Goal: Use online tool/utility: Utilize a website feature to perform a specific function

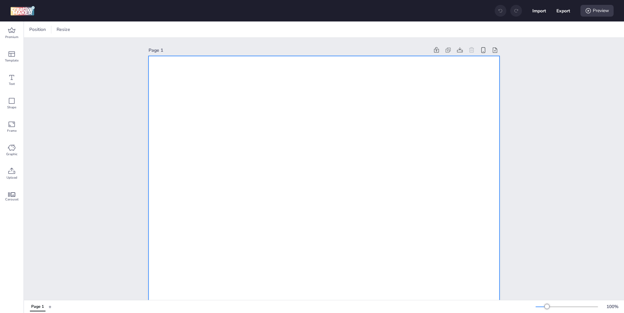
click at [93, 30] on span at bounding box center [88, 29] width 12 height 7
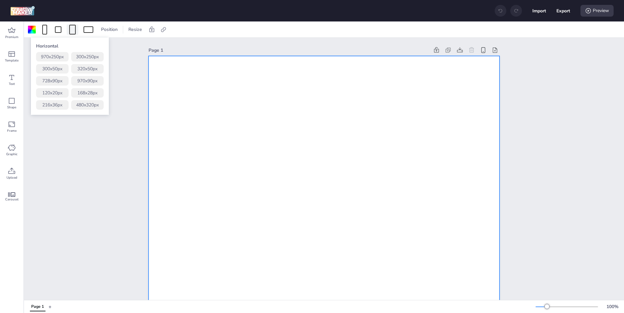
click at [72, 28] on div at bounding box center [72, 30] width 7 height 10
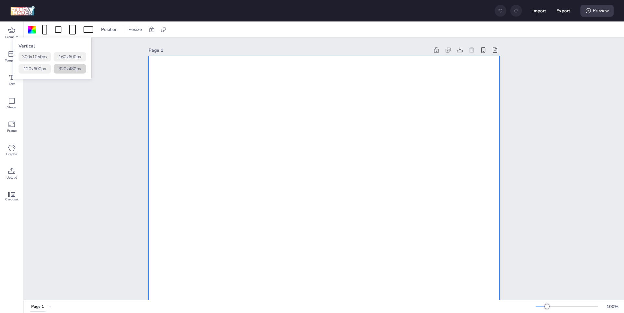
click at [75, 73] on button "320 x 480 px" at bounding box center [70, 68] width 33 height 9
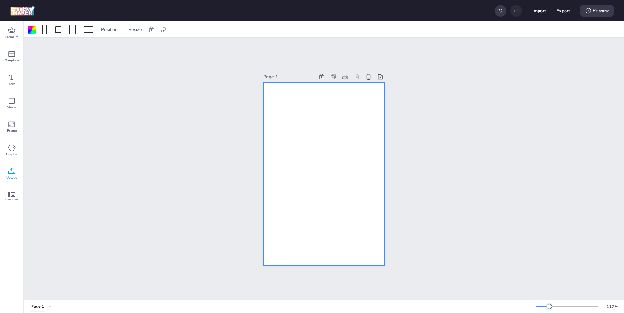
click at [10, 176] on span "Upload" at bounding box center [12, 177] width 11 height 5
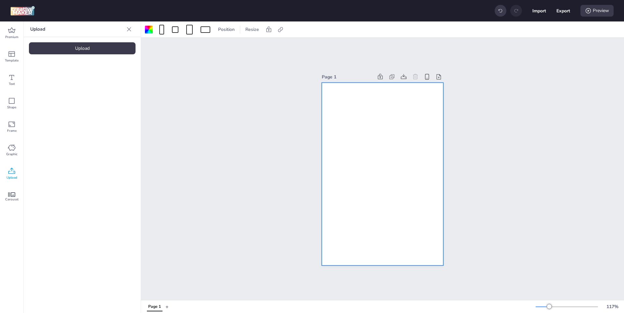
click at [93, 55] on div "Upload Upload" at bounding box center [82, 166] width 117 height 291
click at [94, 50] on div "Upload" at bounding box center [82, 48] width 107 height 12
click at [59, 100] on video at bounding box center [55, 91] width 52 height 26
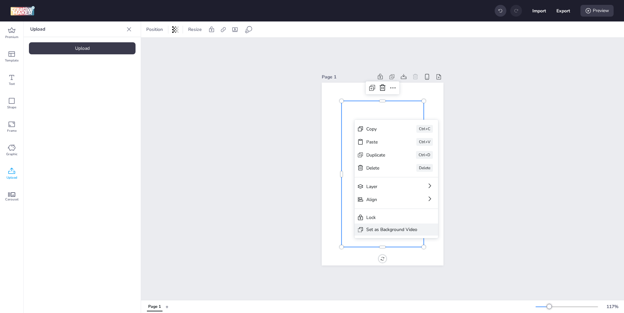
click at [402, 228] on div "Set as Background Video" at bounding box center [391, 229] width 51 height 7
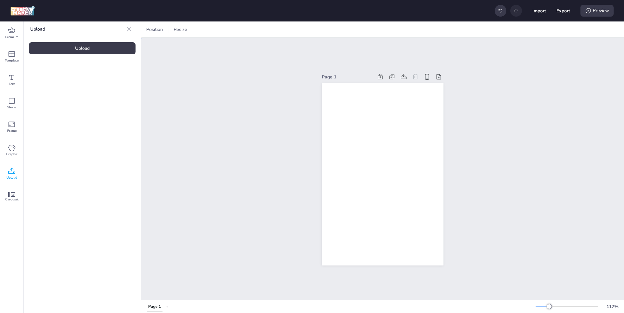
click at [477, 137] on div "Page 1" at bounding box center [382, 169] width 483 height 262
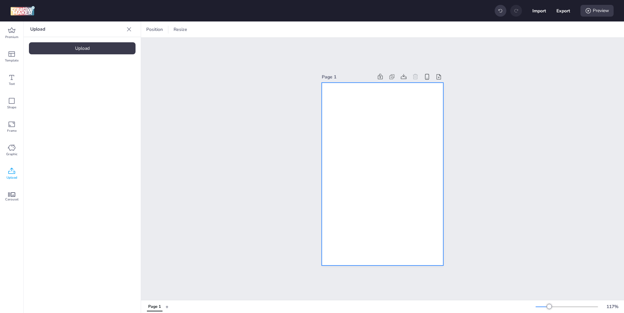
click at [376, 106] on video at bounding box center [383, 174] width 122 height 217
click at [283, 26] on div at bounding box center [280, 29] width 9 height 10
click at [255, 47] on span "Activate hyperlink" at bounding box center [238, 46] width 36 height 7
click at [216, 47] on input "Activate hyperlink" at bounding box center [214, 48] width 4 height 4
checkbox input "true"
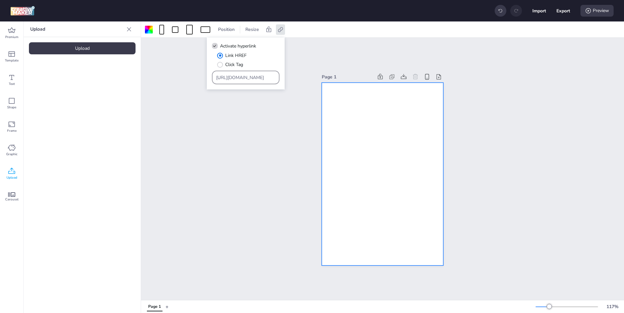
click at [241, 78] on input "[URL][DOMAIN_NAME]" at bounding box center [245, 77] width 59 height 7
paste input "[DOMAIN_NAME][URL][GEOGRAPHIC_DATA]"
type input "[URL][DOMAIN_NAME]"
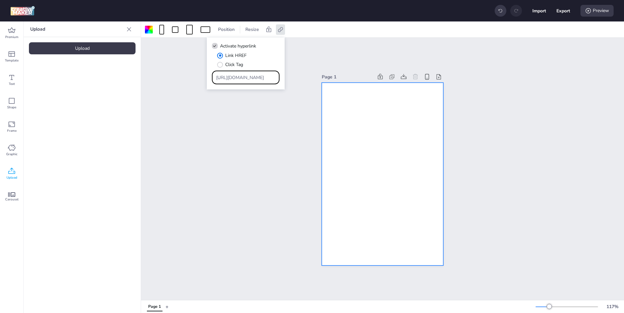
scroll to position [0, 780]
click at [261, 160] on div "Page 1" at bounding box center [382, 169] width 483 height 262
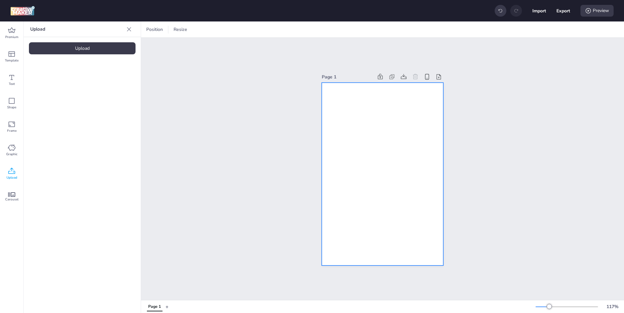
click at [382, 147] on video at bounding box center [383, 174] width 122 height 217
click at [246, 54] on div "Page 1" at bounding box center [382, 169] width 483 height 262
click at [357, 122] on video at bounding box center [383, 174] width 122 height 217
click at [383, 131] on div "Set Background as Video Layer" at bounding box center [399, 130] width 63 height 7
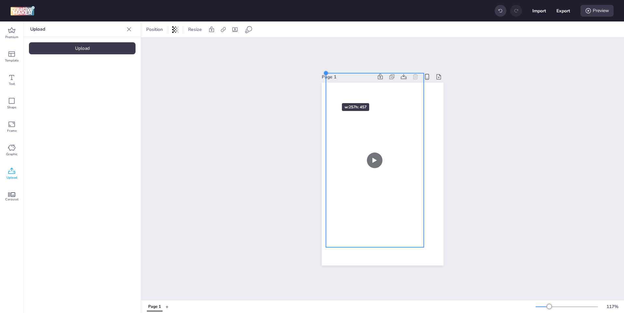
drag, startPoint x: 338, startPoint y: 98, endPoint x: 323, endPoint y: 91, distance: 17.0
click at [323, 91] on div at bounding box center [383, 174] width 122 height 183
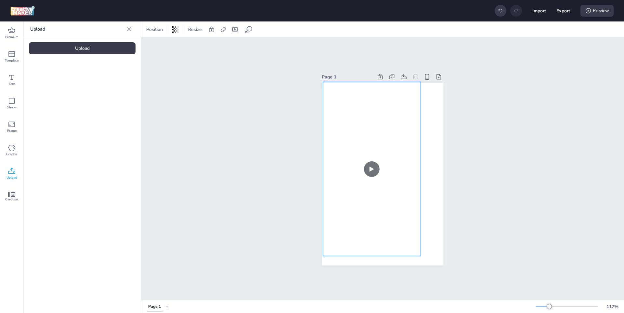
drag, startPoint x: 340, startPoint y: 101, endPoint x: 337, endPoint y: 110, distance: 9.3
click at [337, 110] on video at bounding box center [372, 169] width 98 height 174
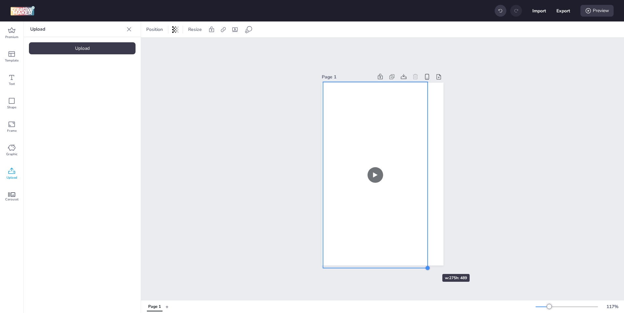
drag, startPoint x: 416, startPoint y: 253, endPoint x: 423, endPoint y: 262, distance: 11.1
click at [423, 262] on div at bounding box center [383, 174] width 122 height 183
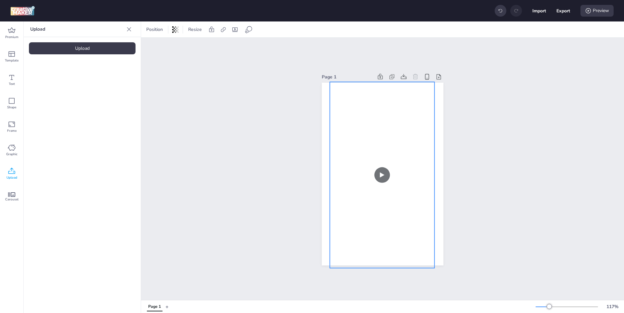
drag, startPoint x: 406, startPoint y: 231, endPoint x: 413, endPoint y: 231, distance: 6.8
click at [413, 231] on video at bounding box center [382, 175] width 105 height 186
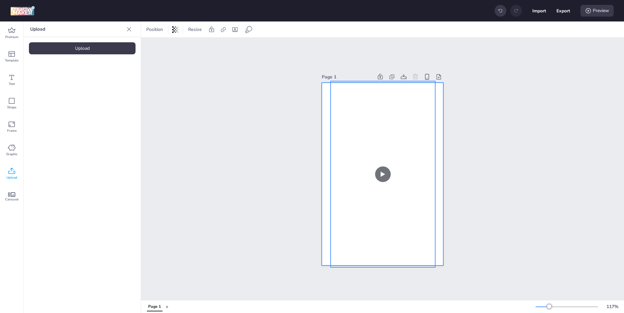
click at [438, 202] on div at bounding box center [383, 174] width 122 height 183
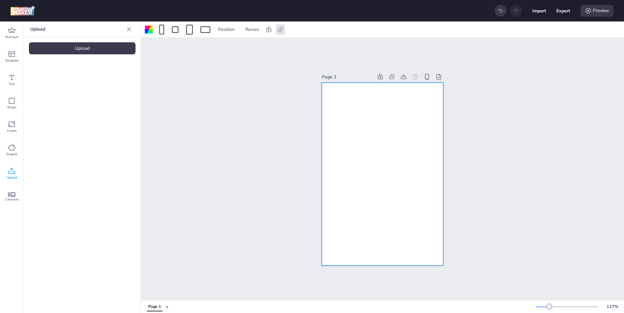
click at [150, 29] on div at bounding box center [149, 30] width 8 height 8
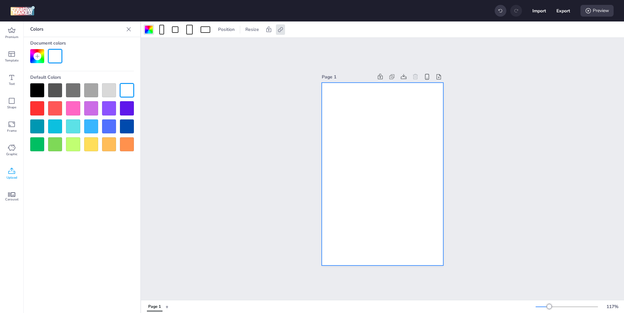
click at [43, 86] on div at bounding box center [37, 90] width 14 height 14
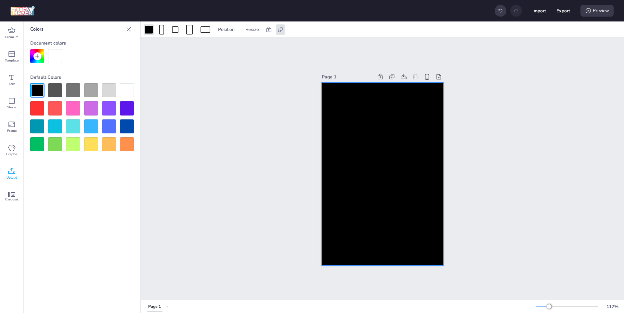
click at [292, 100] on div "Page 1" at bounding box center [382, 169] width 483 height 262
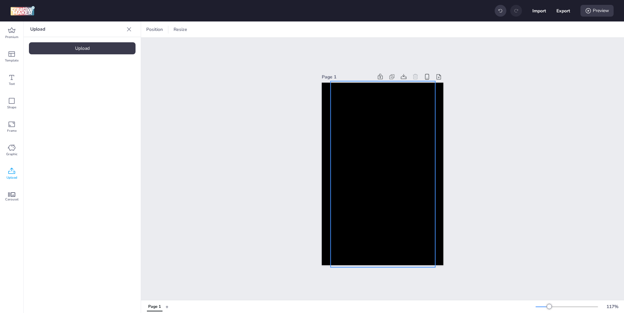
click at [367, 104] on video at bounding box center [383, 174] width 105 height 186
click at [240, 27] on div "Position Resize" at bounding box center [203, 29] width 118 height 10
click at [238, 27] on icon at bounding box center [235, 29] width 7 height 7
select select "contain"
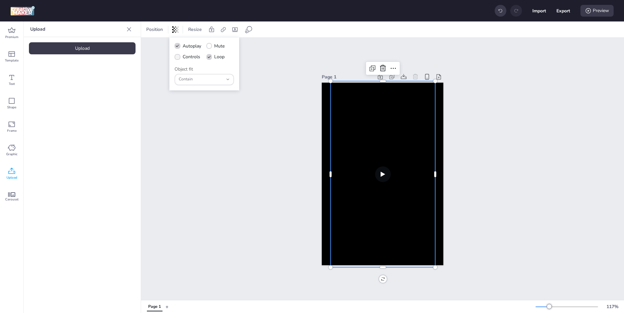
click at [198, 56] on span "Controls" at bounding box center [192, 56] width 18 height 7
click at [178, 57] on input "Controls" at bounding box center [176, 59] width 4 height 4
checkbox input "true"
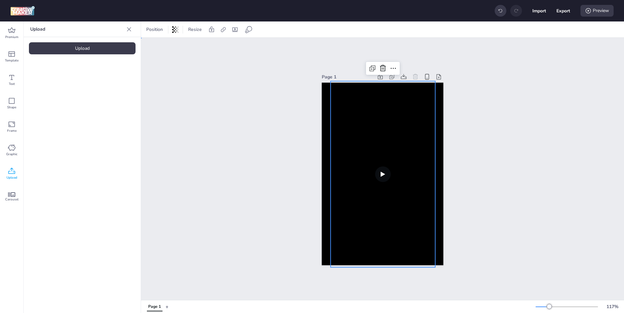
click at [265, 80] on div "Page 1" at bounding box center [382, 169] width 483 height 262
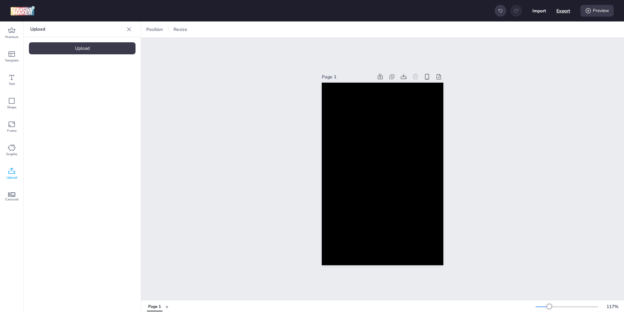
click at [559, 12] on button "Export" at bounding box center [564, 11] width 14 height 14
select select "html"
click at [524, 53] on button "Download" at bounding box center [534, 52] width 59 height 13
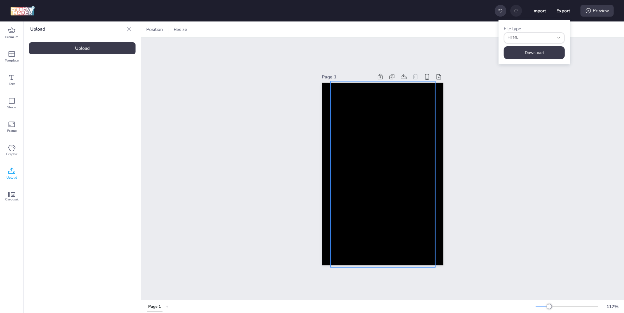
click at [362, 138] on video at bounding box center [383, 174] width 105 height 186
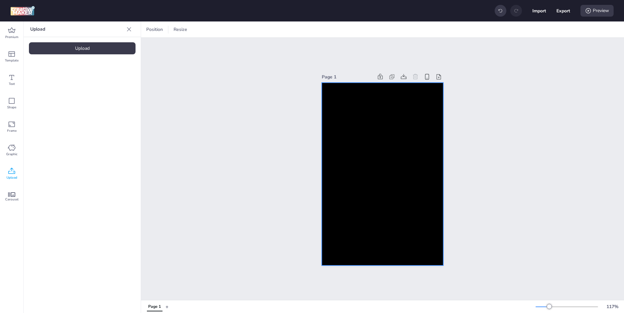
click at [362, 138] on div at bounding box center [383, 174] width 122 height 183
click at [82, 45] on div "Upload" at bounding box center [82, 48] width 107 height 12
click at [108, 94] on img at bounding box center [110, 90] width 40 height 7
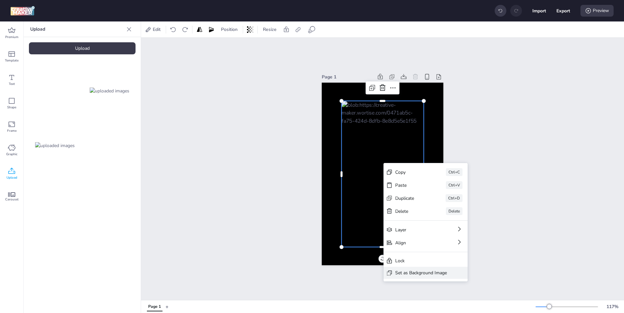
click at [415, 270] on div "Set as Background Image" at bounding box center [421, 272] width 52 height 7
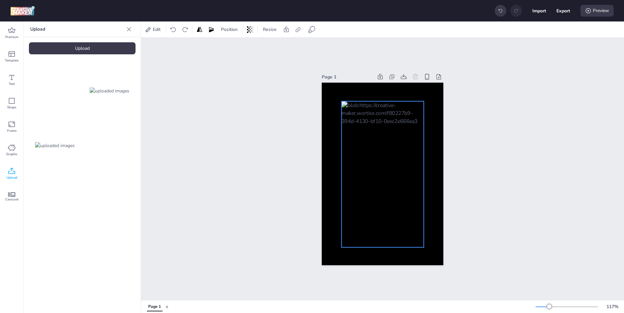
click at [359, 120] on div at bounding box center [383, 174] width 82 height 146
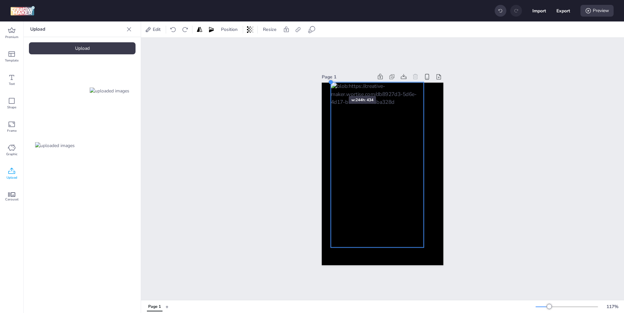
drag, startPoint x: 340, startPoint y: 99, endPoint x: 329, endPoint y: 84, distance: 18.4
click at [329, 84] on div at bounding box center [383, 174] width 122 height 183
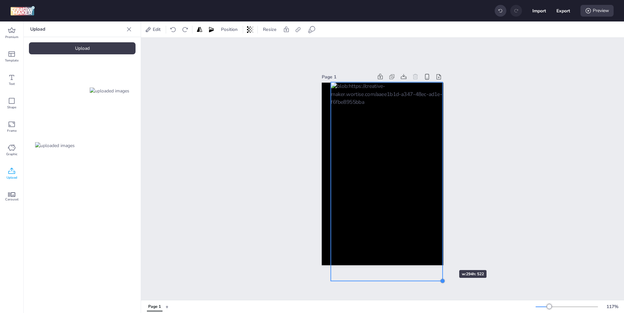
drag, startPoint x: 421, startPoint y: 244, endPoint x: 438, endPoint y: 258, distance: 22.1
click at [438, 258] on div at bounding box center [383, 174] width 122 height 183
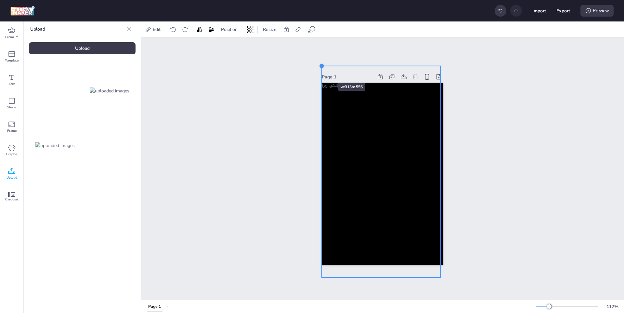
drag, startPoint x: 328, startPoint y: 81, endPoint x: 319, endPoint y: 71, distance: 13.6
click at [319, 71] on div "Page 1" at bounding box center [383, 168] width 158 height 209
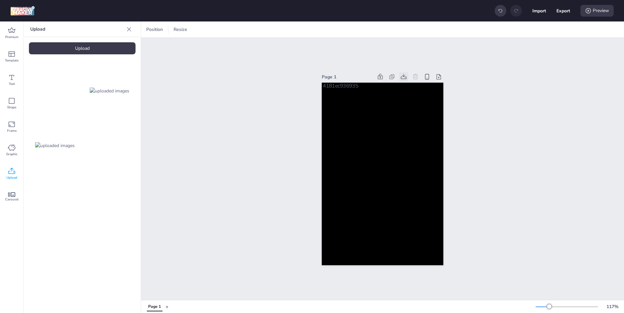
click at [402, 74] on icon at bounding box center [404, 76] width 6 height 5
click at [458, 120] on div "Page 1" at bounding box center [383, 168] width 158 height 209
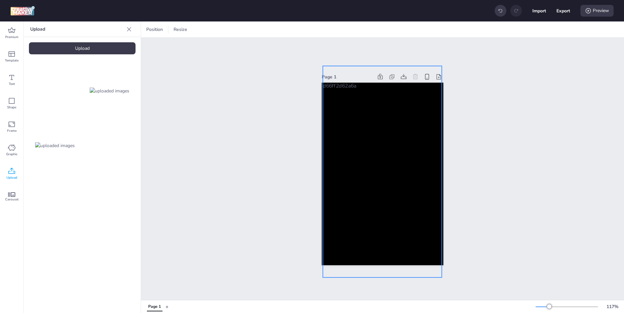
click at [398, 122] on div at bounding box center [382, 171] width 119 height 211
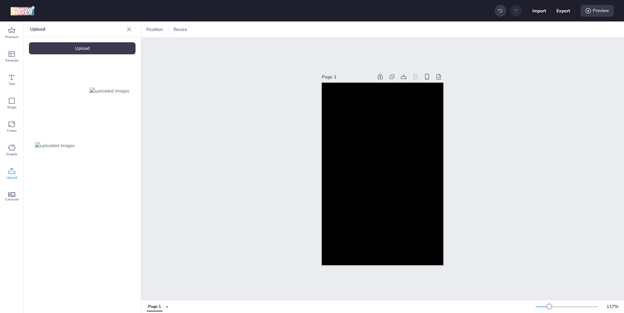
click at [48, 149] on img at bounding box center [55, 145] width 40 height 7
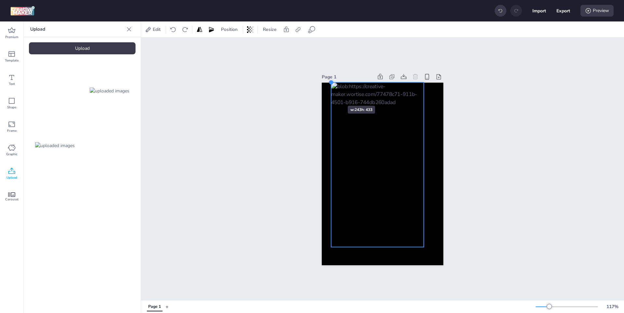
drag, startPoint x: 339, startPoint y: 97, endPoint x: 328, endPoint y: 94, distance: 10.7
click at [328, 94] on div at bounding box center [383, 174] width 122 height 183
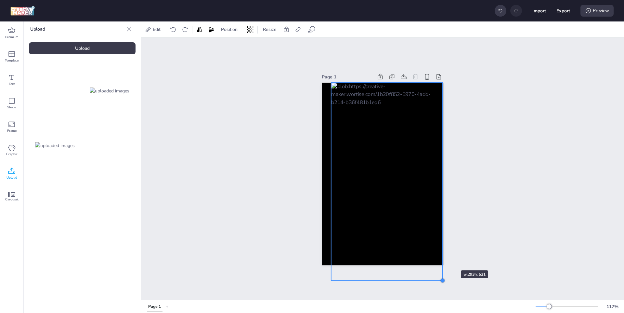
drag, startPoint x: 423, startPoint y: 244, endPoint x: 441, endPoint y: 259, distance: 23.9
click at [441, 259] on div "Page 1" at bounding box center [383, 168] width 158 height 209
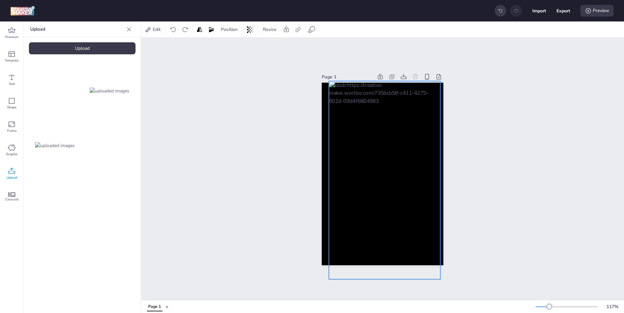
click at [361, 183] on div at bounding box center [385, 180] width 112 height 198
drag, startPoint x: 438, startPoint y: 277, endPoint x: 431, endPoint y: 270, distance: 9.7
click at [431, 270] on div "Page 1" at bounding box center [383, 168] width 122 height 209
click at [419, 244] on div at bounding box center [384, 177] width 108 height 191
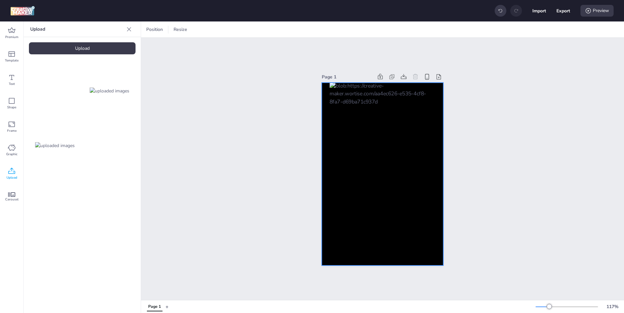
click at [416, 178] on div at bounding box center [384, 177] width 108 height 191
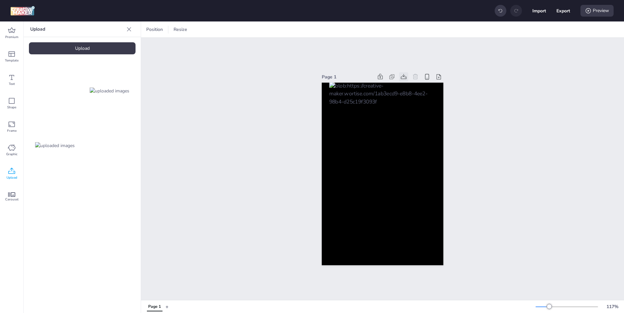
click at [401, 74] on icon at bounding box center [404, 76] width 6 height 5
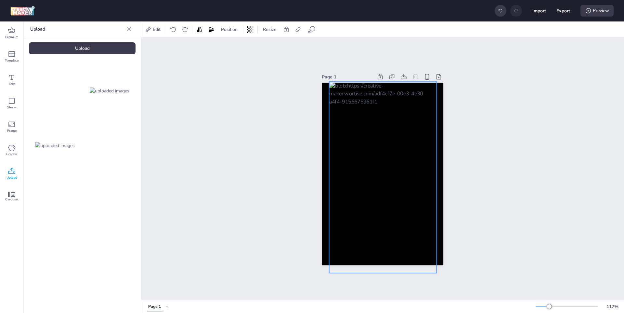
click at [329, 164] on div at bounding box center [383, 177] width 108 height 191
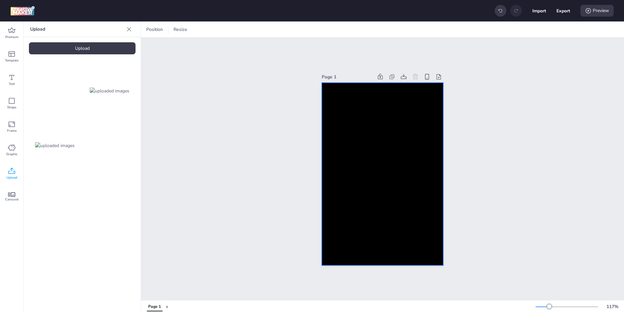
click at [326, 165] on div at bounding box center [383, 174] width 122 height 183
click at [336, 175] on div at bounding box center [383, 174] width 122 height 183
click at [174, 30] on div at bounding box center [175, 29] width 7 height 7
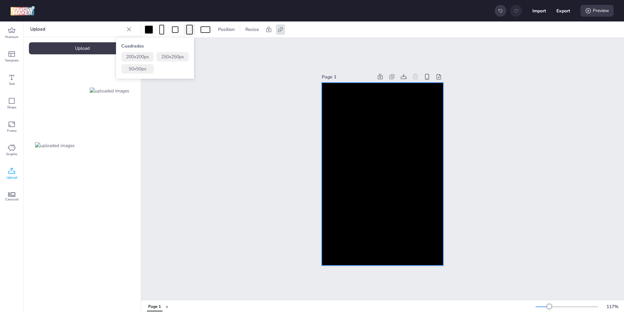
click at [190, 29] on div at bounding box center [189, 30] width 7 height 10
click at [176, 27] on div at bounding box center [175, 29] width 7 height 7
click at [202, 28] on div at bounding box center [206, 29] width 10 height 7
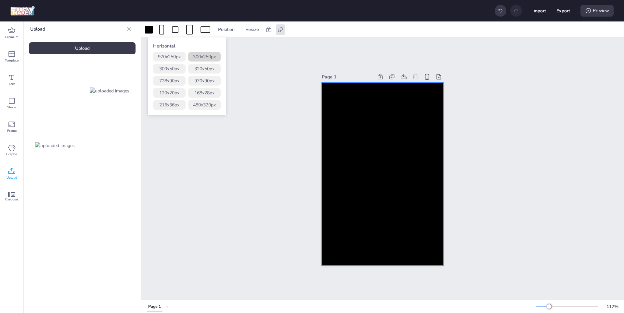
click at [196, 55] on button "300 x 250 px" at bounding box center [204, 56] width 33 height 9
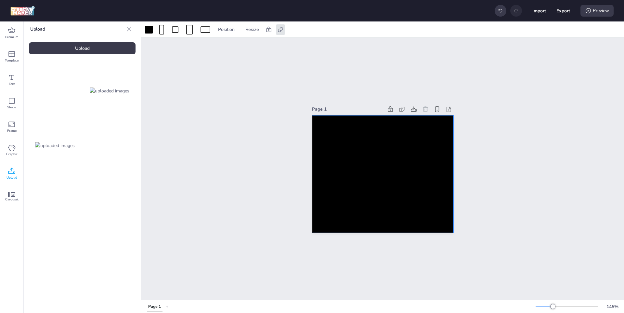
click at [111, 47] on div "Upload" at bounding box center [82, 48] width 107 height 12
click at [100, 149] on img at bounding box center [110, 145] width 40 height 7
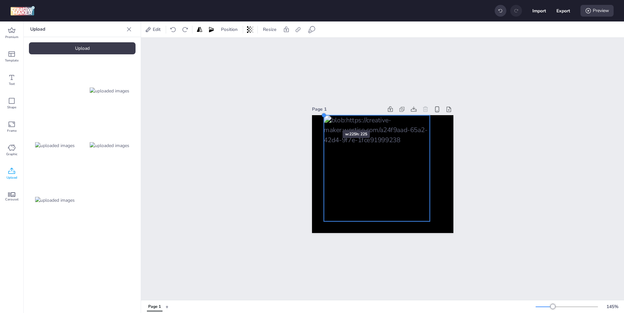
drag, startPoint x: 335, startPoint y: 126, endPoint x: 323, endPoint y: 118, distance: 14.1
click at [323, 118] on div at bounding box center [382, 174] width 141 height 118
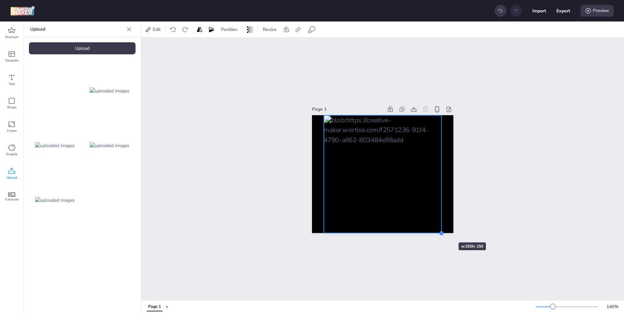
drag, startPoint x: 428, startPoint y: 219, endPoint x: 439, endPoint y: 230, distance: 15.9
click at [439, 230] on div at bounding box center [441, 232] width 5 height 5
click at [411, 106] on icon at bounding box center [414, 108] width 6 height 5
click at [378, 164] on div at bounding box center [383, 174] width 118 height 118
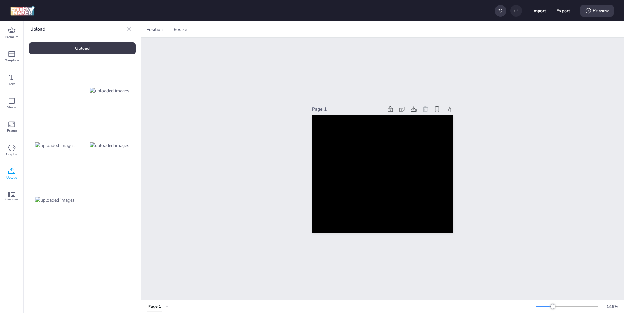
click at [75, 202] on img at bounding box center [55, 200] width 40 height 7
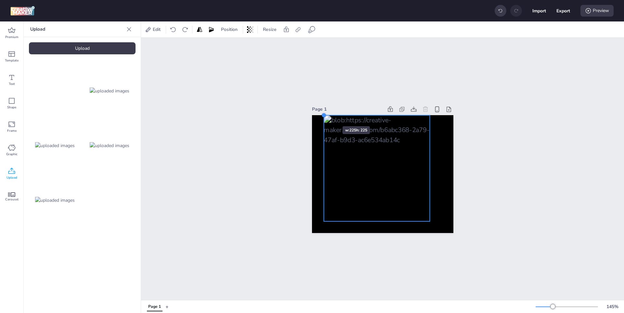
drag, startPoint x: 334, startPoint y: 126, endPoint x: 323, endPoint y: 114, distance: 15.9
click at [323, 114] on div at bounding box center [323, 114] width 5 height 5
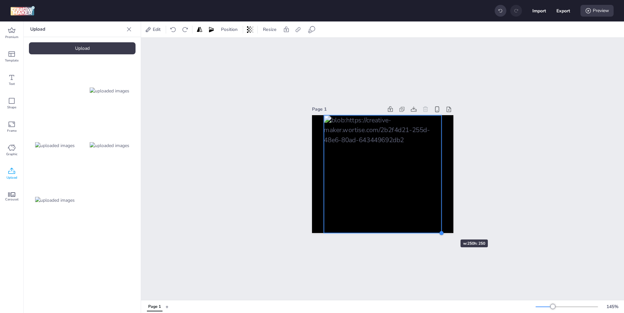
drag, startPoint x: 429, startPoint y: 217, endPoint x: 441, endPoint y: 228, distance: 15.9
click at [441, 230] on div at bounding box center [441, 232] width 5 height 5
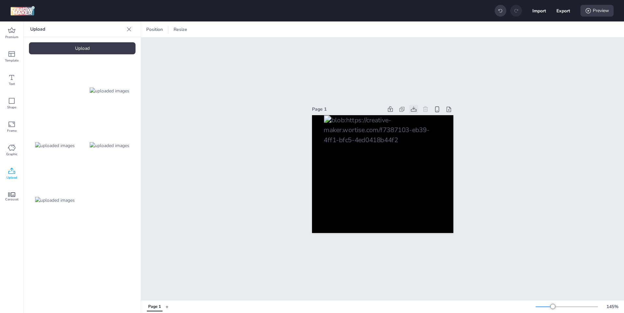
click at [409, 106] on div at bounding box center [413, 109] width 9 height 9
